Goal: Find specific page/section: Find specific page/section

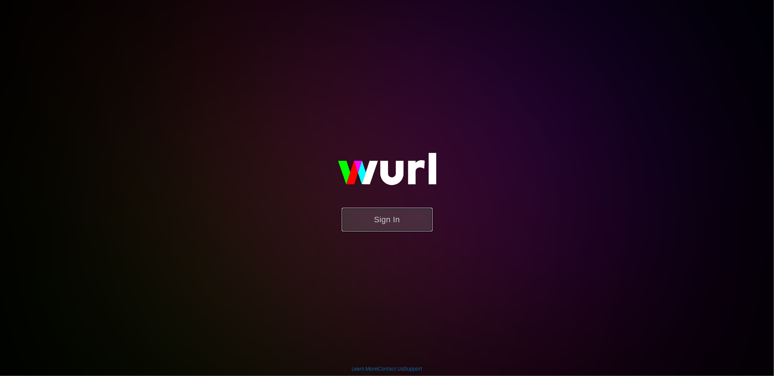
click at [395, 224] on button "Sign In" at bounding box center [387, 220] width 91 height 24
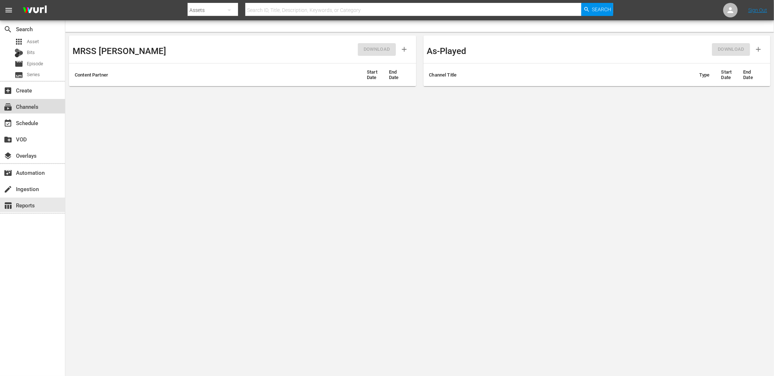
click at [33, 101] on div "subscriptions Channels" at bounding box center [32, 106] width 65 height 15
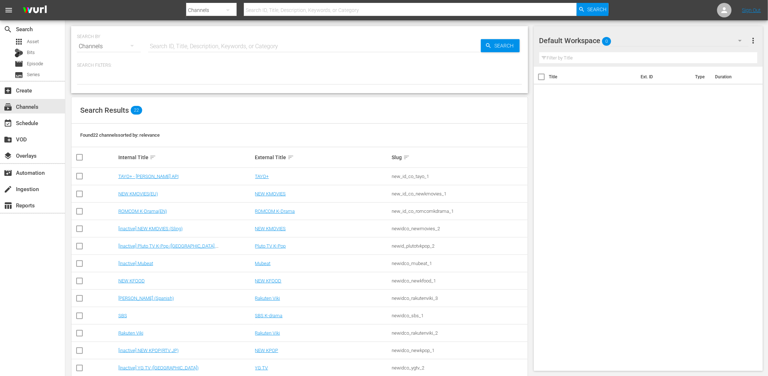
drag, startPoint x: 146, startPoint y: 159, endPoint x: 151, endPoint y: 157, distance: 4.5
click at [147, 159] on div "Internal Title sort" at bounding box center [185, 157] width 135 height 9
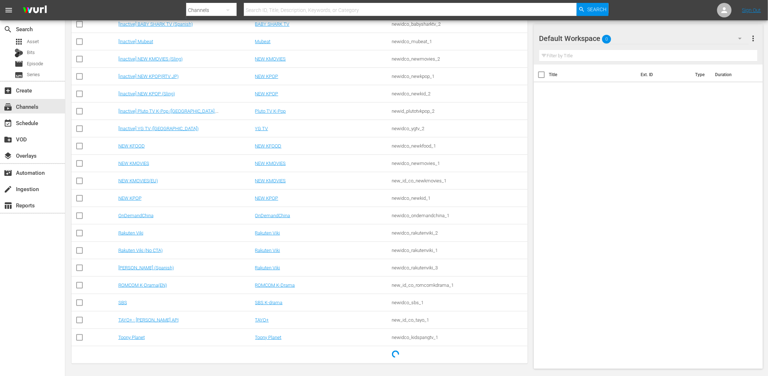
scroll to position [171, 0]
drag, startPoint x: 454, startPoint y: 216, endPoint x: 390, endPoint y: 217, distance: 63.9
click at [390, 217] on tr "OnDemandChina OnDemandChina newidco_ondemandchina_1" at bounding box center [299, 214] width 456 height 17
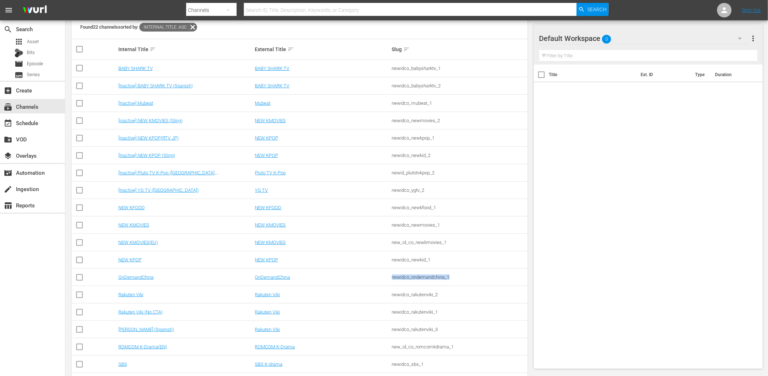
scroll to position [103, 0]
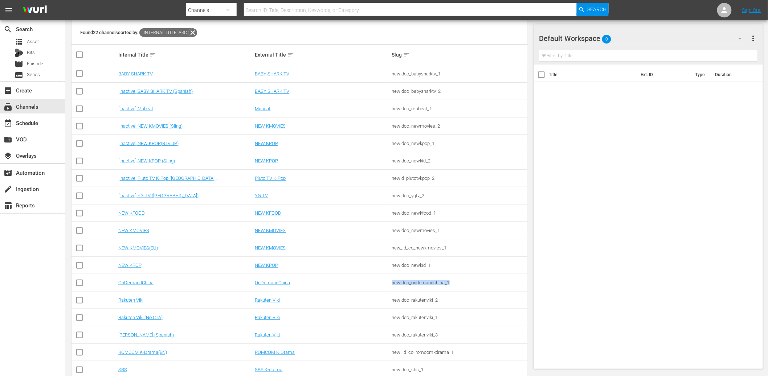
copy tr "newidco_ondemandchina_1"
drag, startPoint x: 425, startPoint y: 197, endPoint x: 392, endPoint y: 196, distance: 33.8
click at [392, 196] on div "newidco_ygtv_2" at bounding box center [459, 195] width 135 height 5
copy div "newidco_ygtv_2"
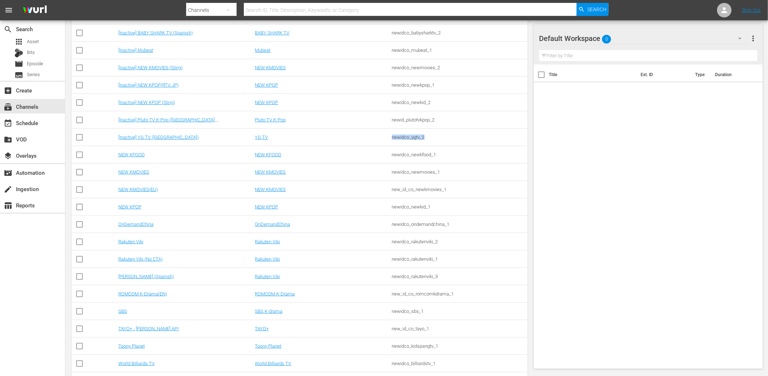
scroll to position [188, 0]
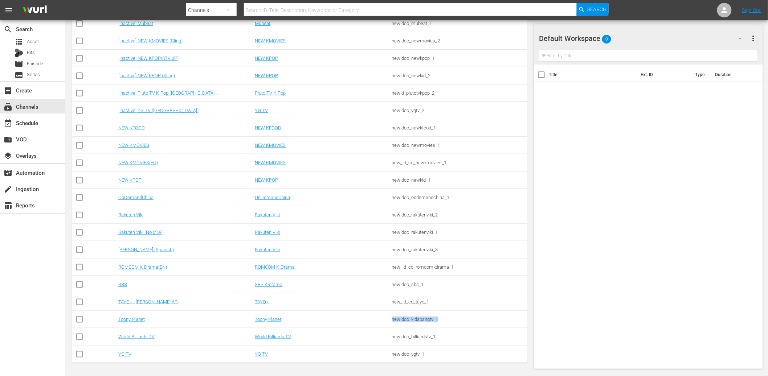
drag, startPoint x: 456, startPoint y: 319, endPoint x: 391, endPoint y: 318, distance: 65.0
click at [391, 318] on td "newidco_kidspangtv_1" at bounding box center [459, 319] width 137 height 17
copy div "newidco_kidspangtv_1"
